Goal: Task Accomplishment & Management: Manage account settings

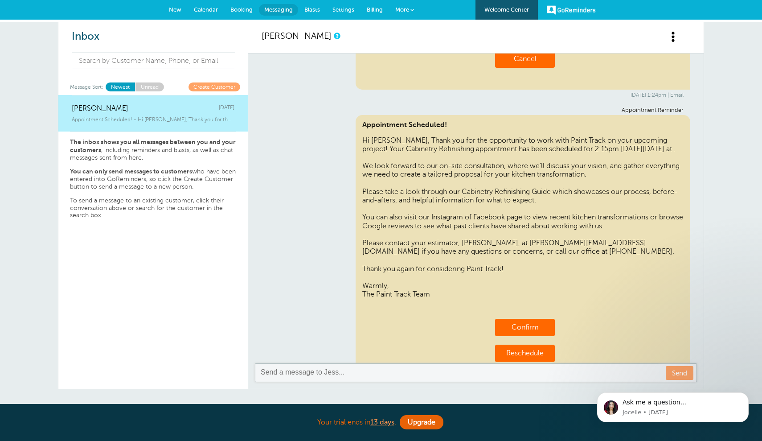
click at [178, 8] on span "New" at bounding box center [175, 9] width 12 height 7
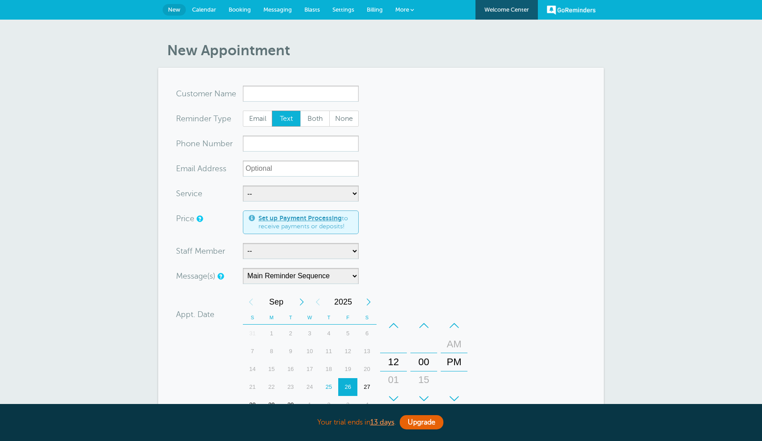
click at [282, 8] on span "Messaging" at bounding box center [277, 9] width 29 height 7
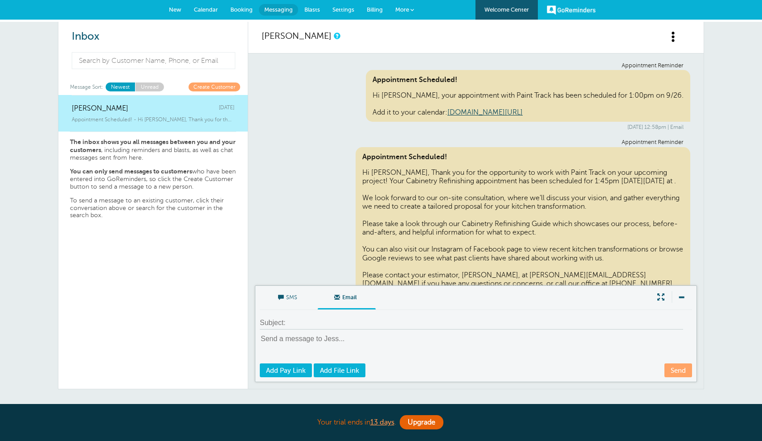
scroll to position [462, 0]
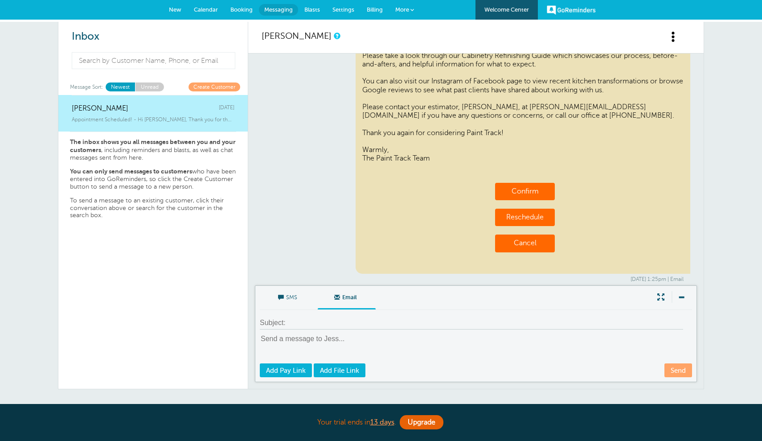
click at [343, 8] on span "Settings" at bounding box center [344, 9] width 22 height 7
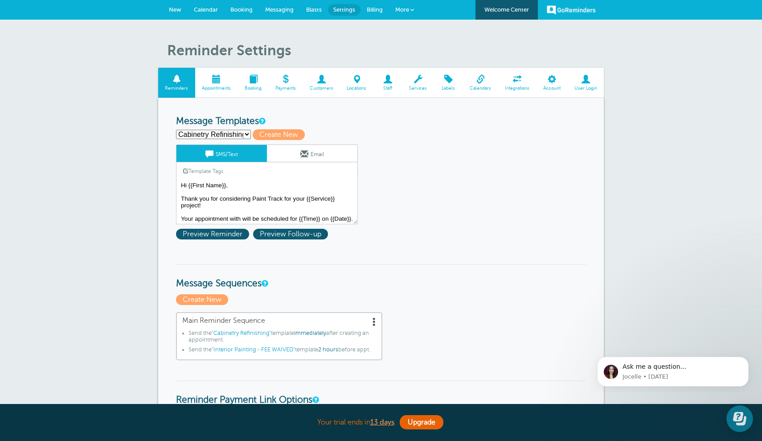
select select "162352"
type input "Interior Painting - FEE WAIVED"
type textarea "Hi {{First Name}}, Thank you for considering Paint Track for your {{Service}} p…"
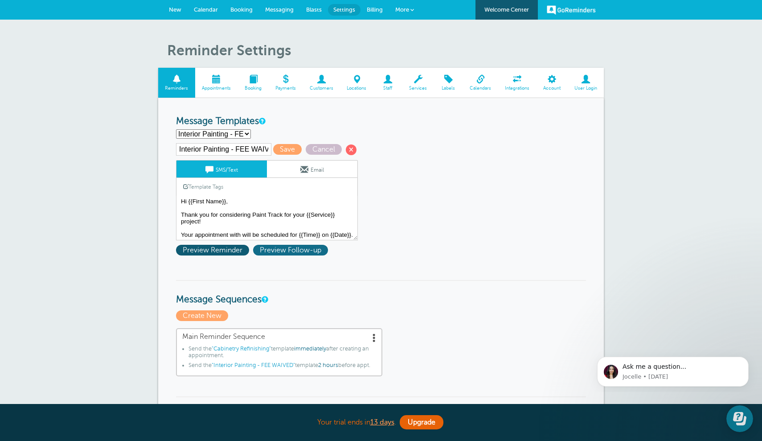
click at [311, 251] on span "Preview Follow-up" at bounding box center [290, 250] width 75 height 11
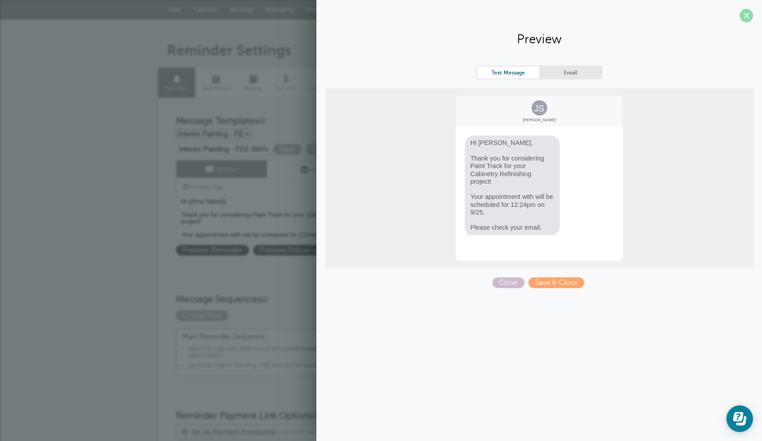
click at [744, 15] on span at bounding box center [746, 15] width 13 height 13
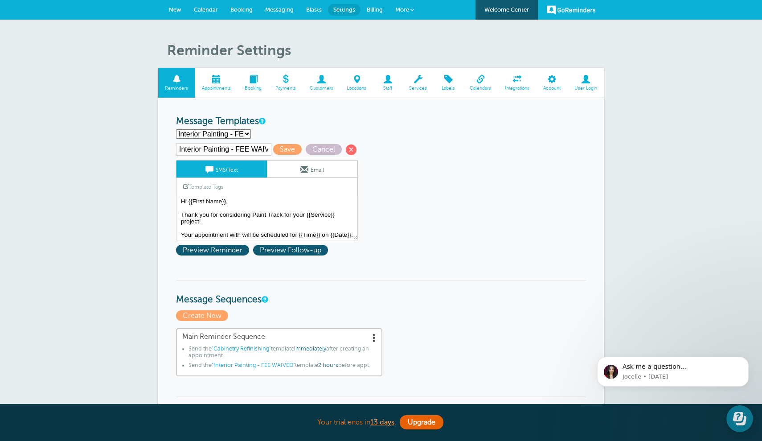
click at [321, 167] on link "Email" at bounding box center [312, 168] width 90 height 17
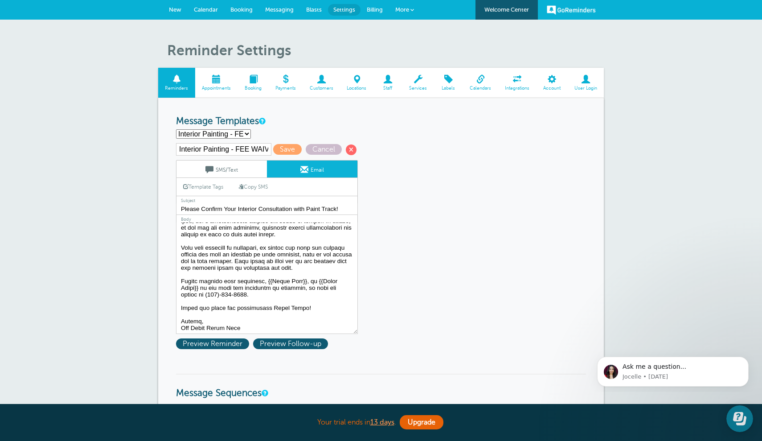
scroll to position [9, 0]
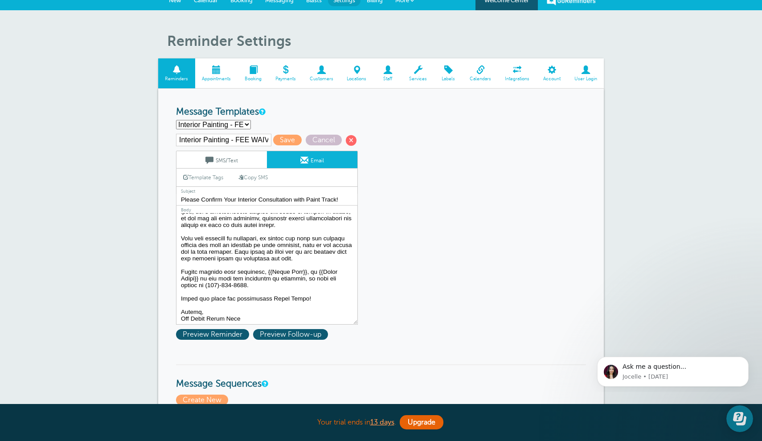
click at [245, 316] on textarea at bounding box center [267, 268] width 182 height 111
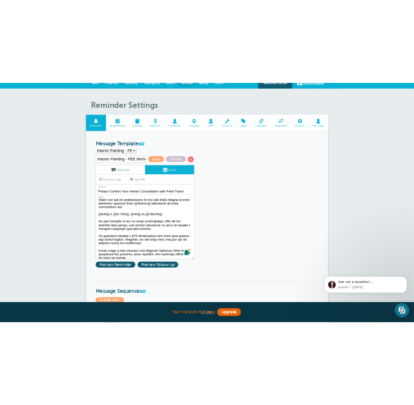
scroll to position [0, 0]
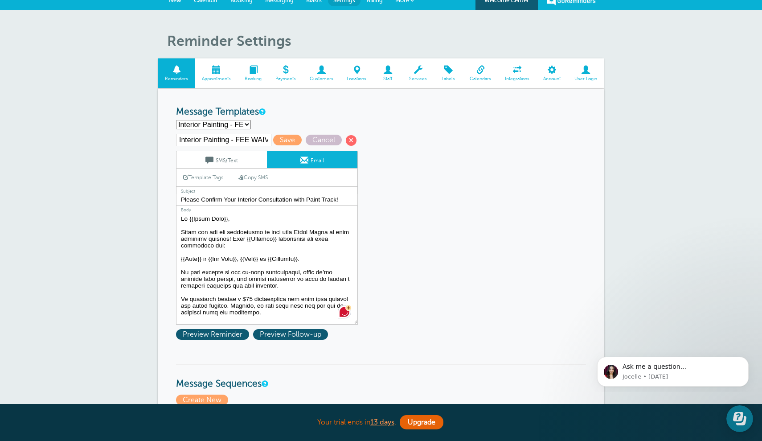
drag, startPoint x: 245, startPoint y: 316, endPoint x: 185, endPoint y: 160, distance: 168.2
click at [185, 160] on div "SMS/Text Email Template Tags Copy SMS Click to add a tag to your message. Custo…" at bounding box center [267, 237] width 182 height 173
